Goal: Task Accomplishment & Management: Use online tool/utility

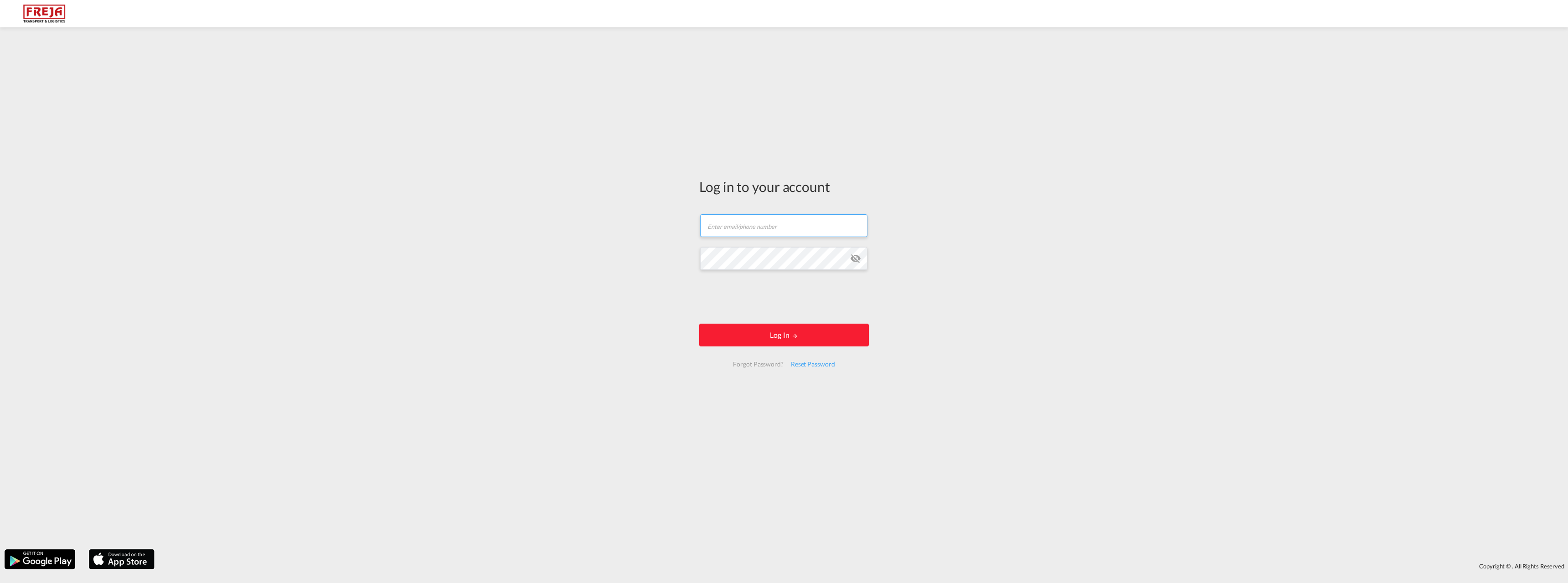
drag, startPoint x: 737, startPoint y: 236, endPoint x: 741, endPoint y: 229, distance: 8.1
click at [738, 235] on input "text" at bounding box center [784, 226] width 167 height 23
click at [741, 229] on input "text" at bounding box center [784, 226] width 167 height 23
type input "[EMAIL_ADDRESS][DOMAIN_NAME]"
click at [699, 324] on button "Log In" at bounding box center [784, 335] width 170 height 23
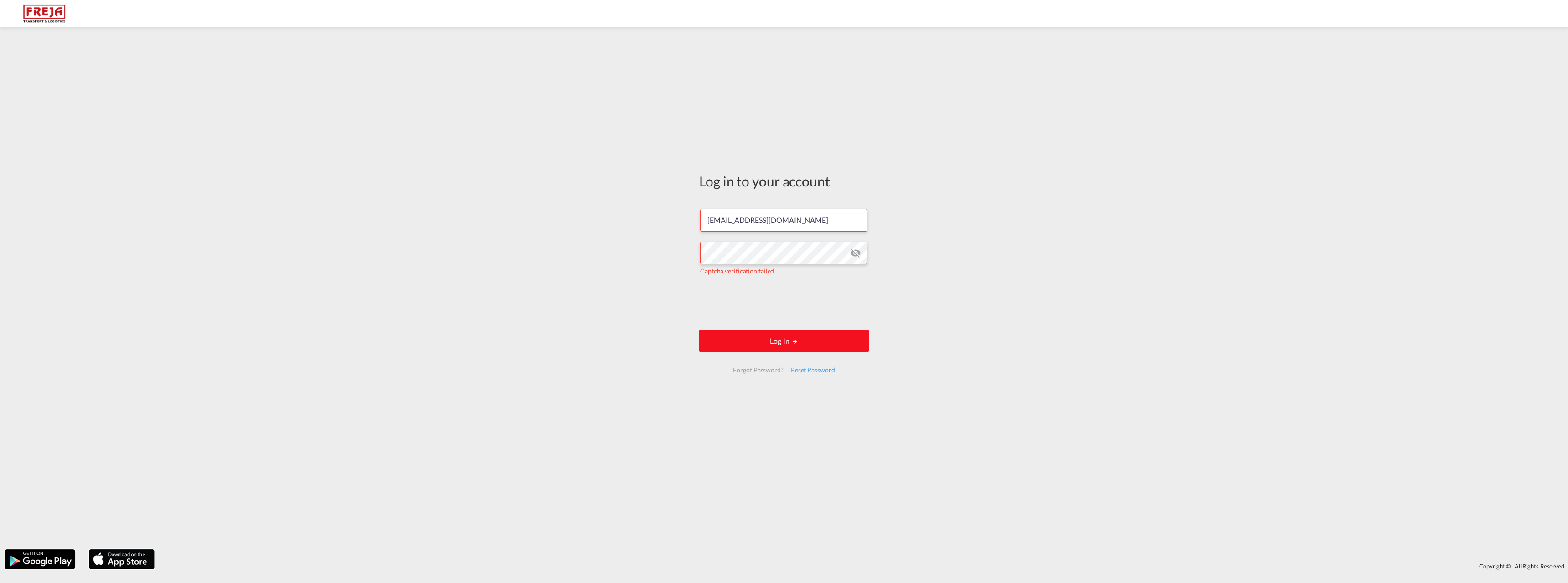
click at [792, 342] on md-icon "LOGIN" at bounding box center [795, 341] width 6 height 6
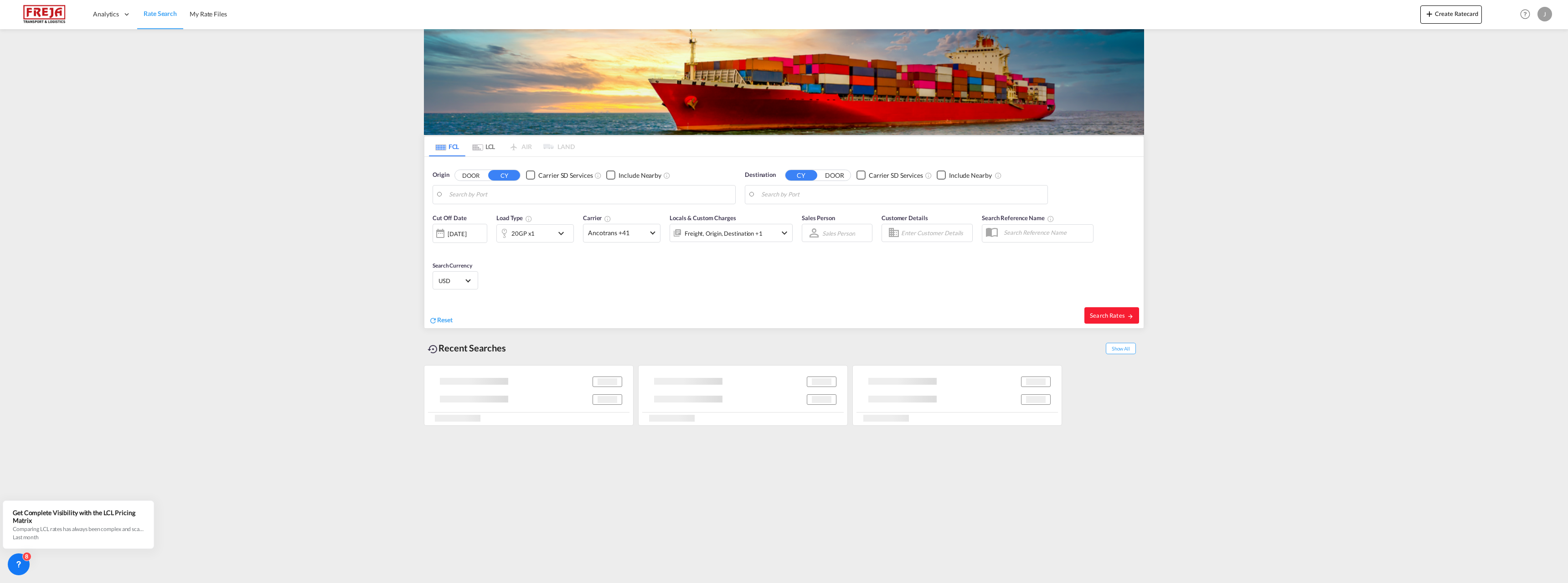
type input "Alesund ([GEOGRAPHIC_DATA]), NOAES"
type input "[GEOGRAPHIC_DATA], [GEOGRAPHIC_DATA]"
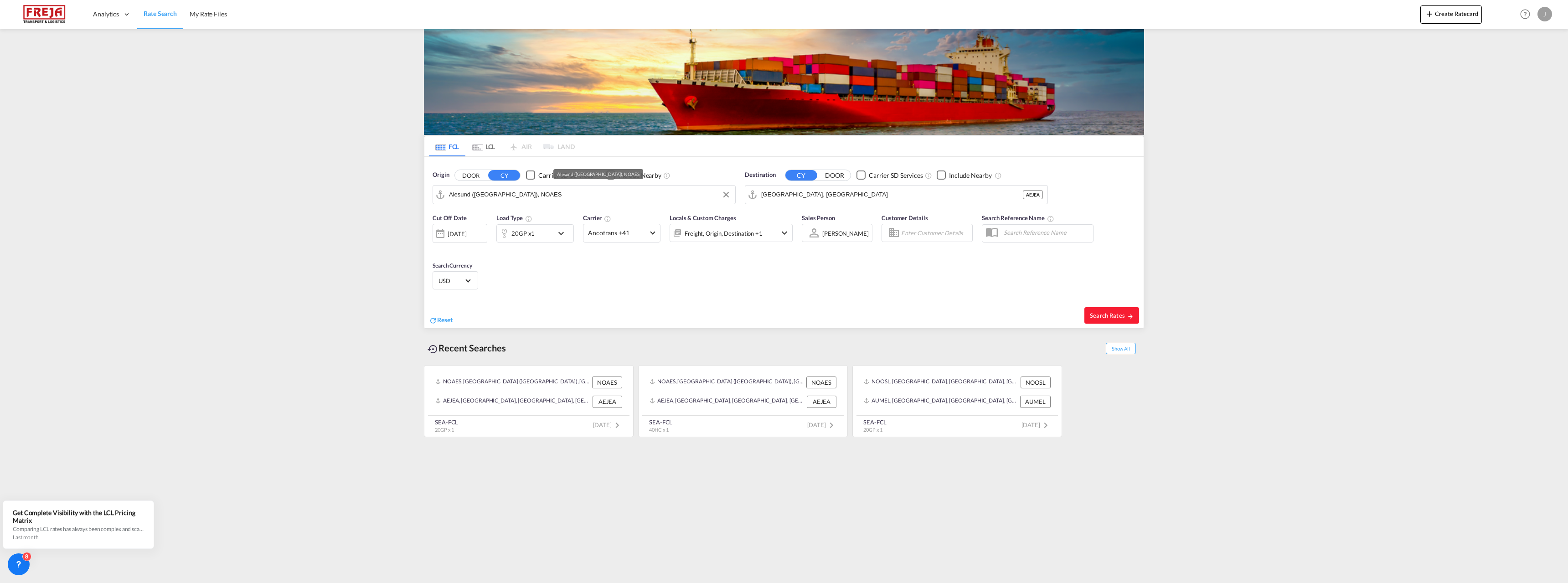
click at [610, 195] on input "Alesund ([GEOGRAPHIC_DATA]), NOAES" at bounding box center [589, 195] width 282 height 14
click at [513, 214] on div "[GEOGRAPHIC_DATA] [GEOGRAPHIC_DATA] NOOSL" at bounding box center [520, 219] width 173 height 28
type input "[GEOGRAPHIC_DATA], NOOSL"
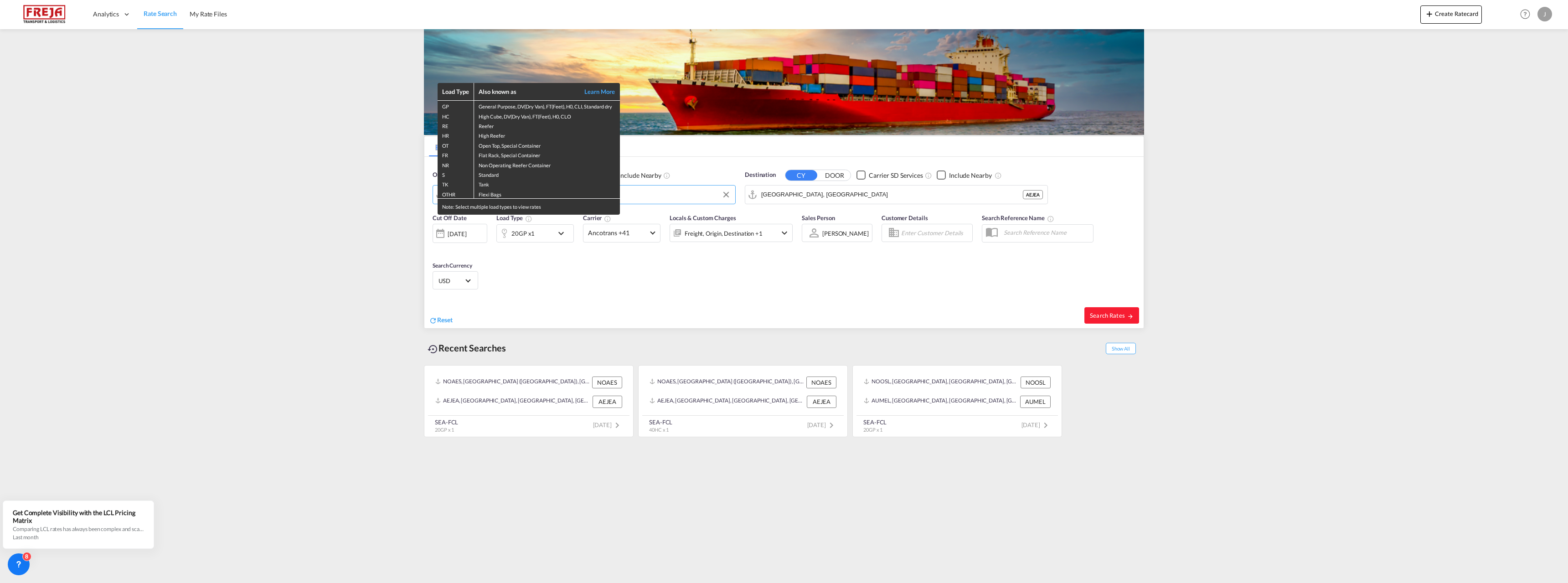
click at [615, 235] on div "Load Type Also known as Learn More GP General Purpose, DV(Dry Van), FT(Feet), H…" at bounding box center [784, 292] width 1568 height 583
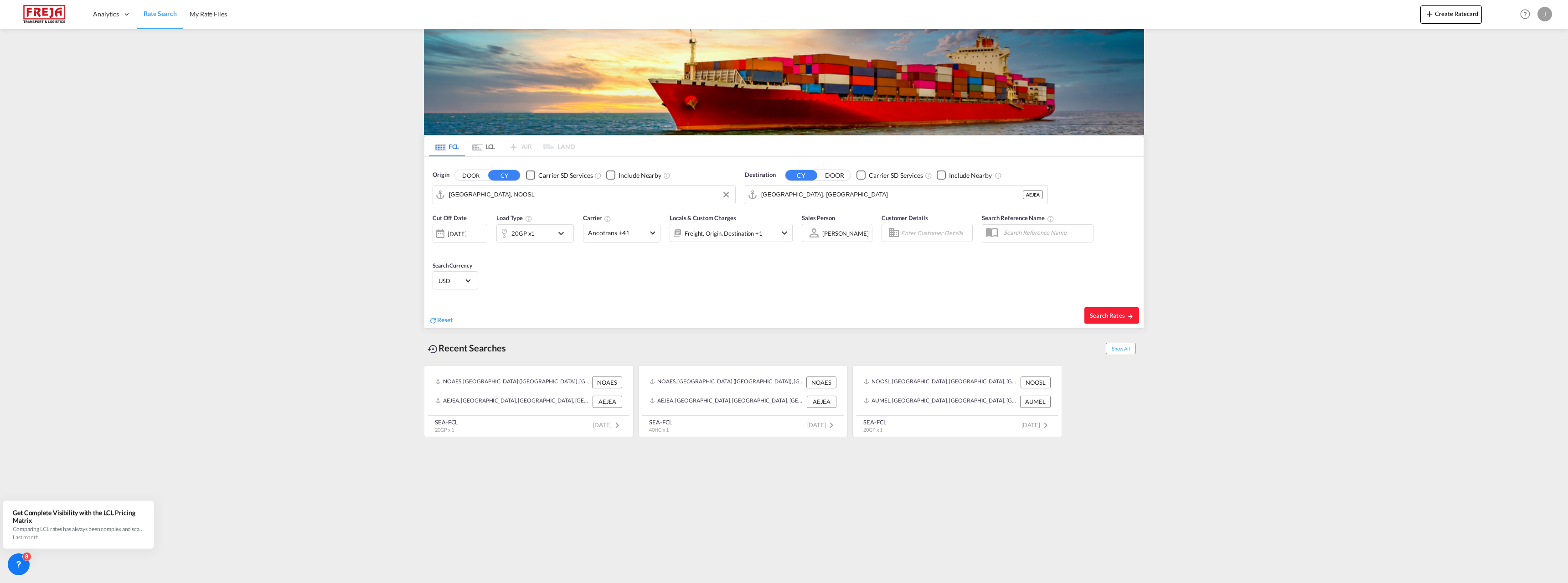
click at [615, 235] on span "Ancotrans +41" at bounding box center [617, 233] width 59 height 9
click at [663, 271] on div "Checkbox No Ink" at bounding box center [668, 274] width 9 height 9
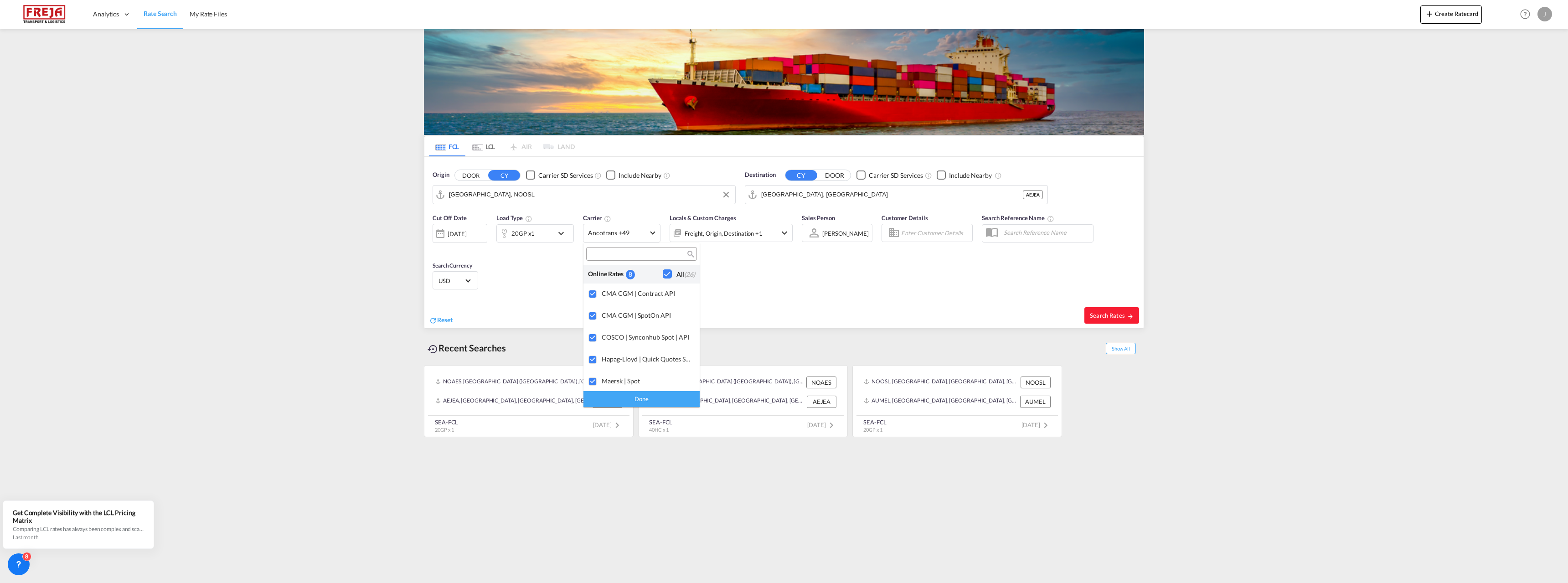
click at [638, 400] on div "Done" at bounding box center [641, 399] width 116 height 16
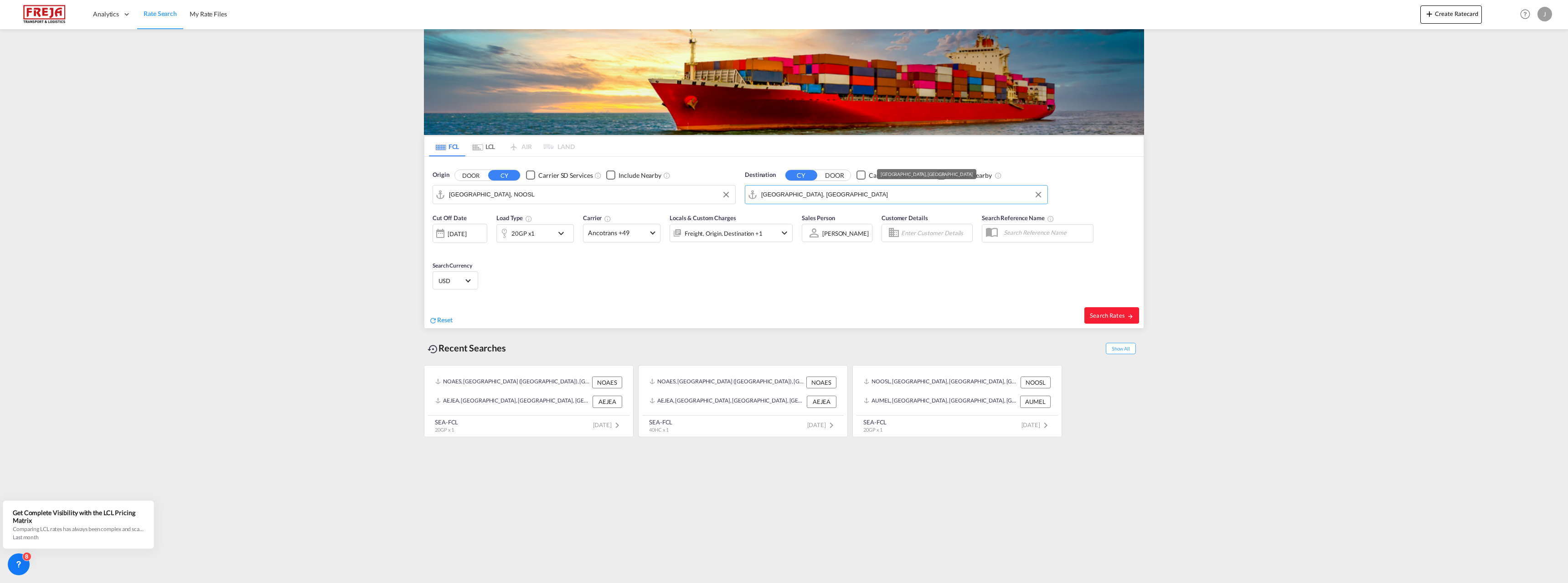
click at [782, 193] on input "[GEOGRAPHIC_DATA], [GEOGRAPHIC_DATA]" at bounding box center [902, 195] width 282 height 14
click at [780, 214] on div "Shanghai [GEOGRAPHIC_DATA] [GEOGRAPHIC_DATA]" at bounding box center [832, 219] width 173 height 28
type input "[GEOGRAPHIC_DATA], [GEOGRAPHIC_DATA]"
click at [464, 235] on div "[DATE]" at bounding box center [457, 233] width 18 height 8
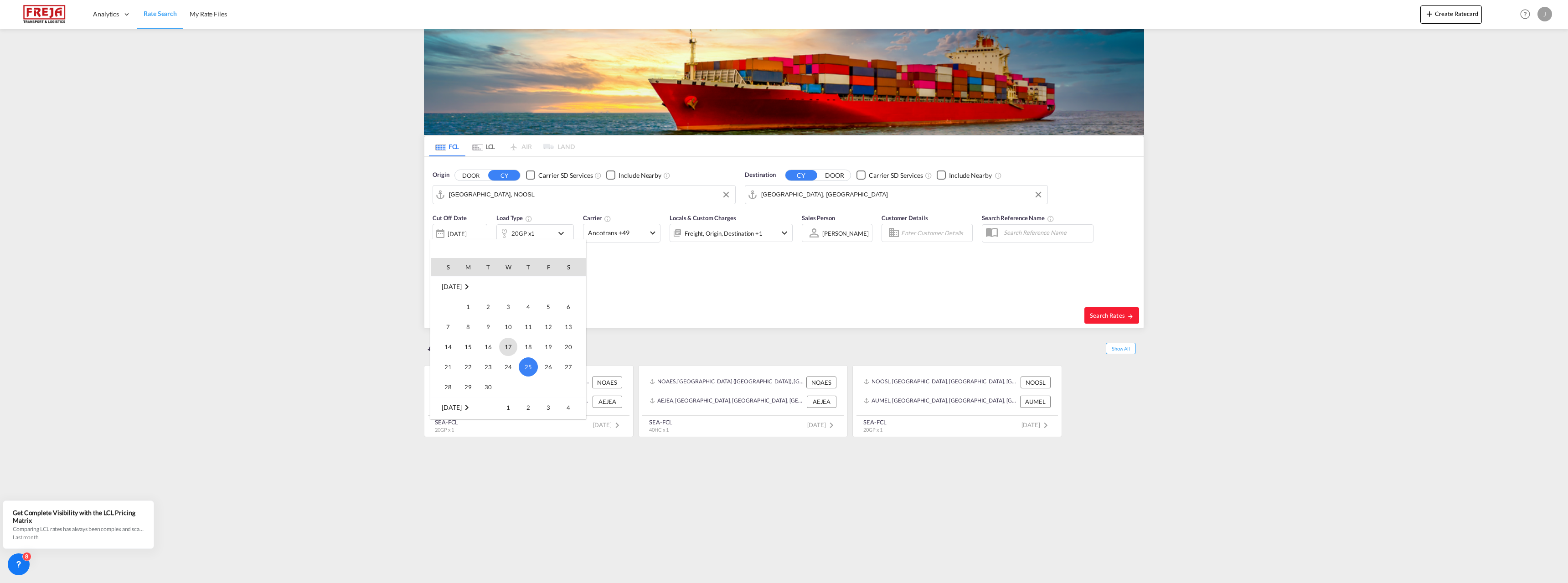
scroll to position [408, 0]
click at [525, 362] on span "2" at bounding box center [528, 362] width 18 height 18
click at [1107, 310] on button "Search Rates" at bounding box center [1111, 315] width 54 height 16
type input "NOOSL to CNSHA / [DATE]"
